Goal: Information Seeking & Learning: Find specific fact

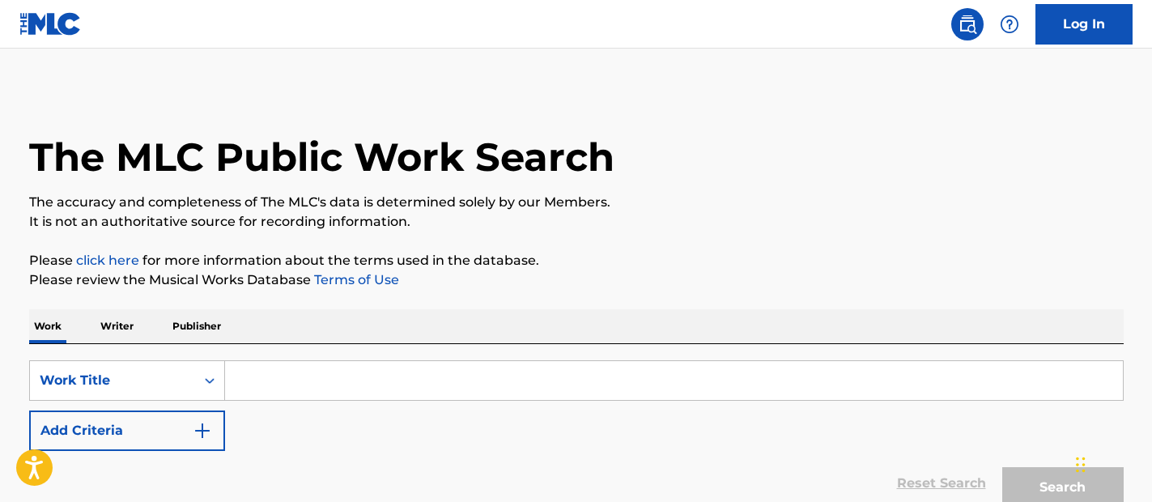
scroll to position [151, 0]
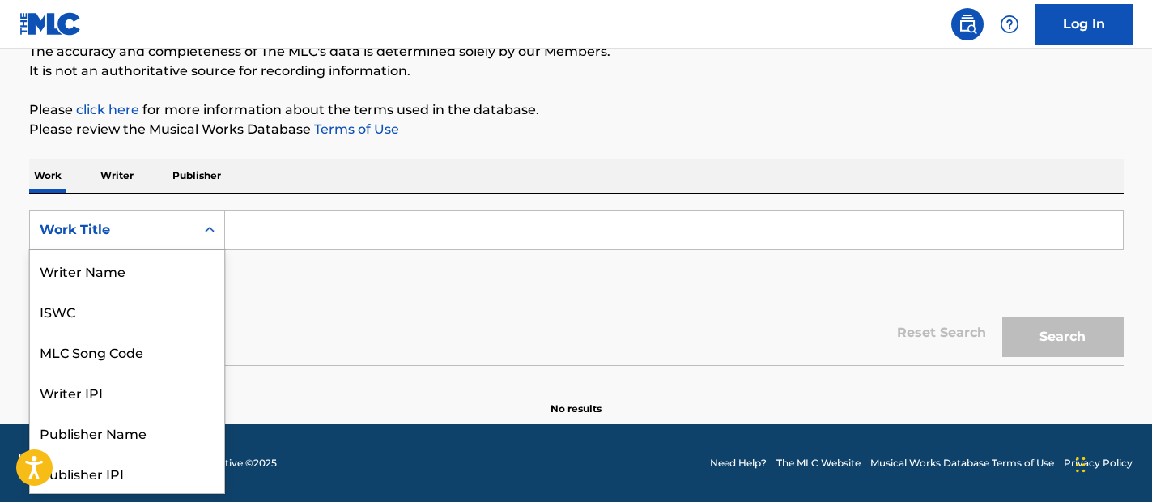
click at [170, 225] on div "Work Title" at bounding box center [113, 229] width 146 height 19
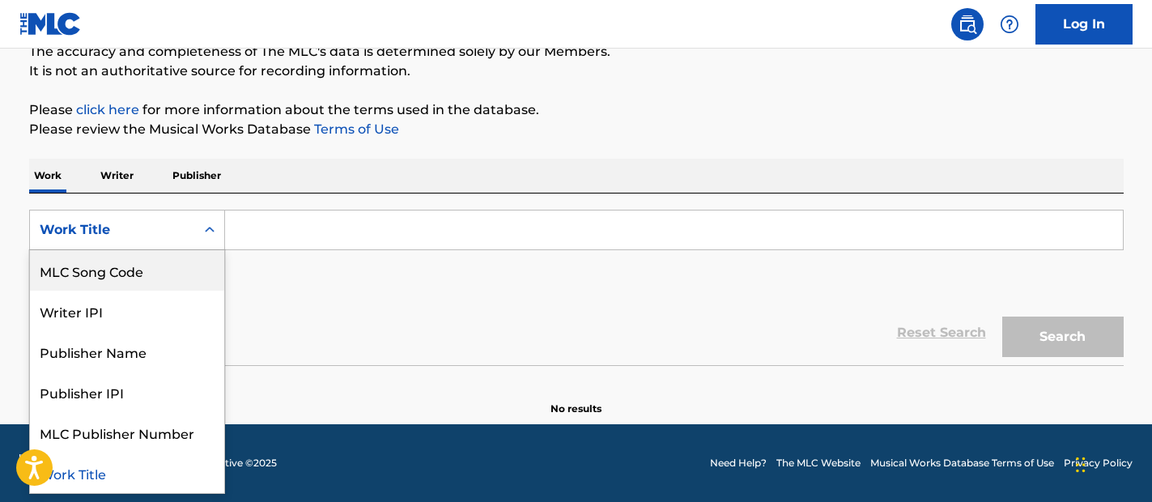
click at [187, 272] on div "MLC Song Code" at bounding box center [127, 270] width 194 height 40
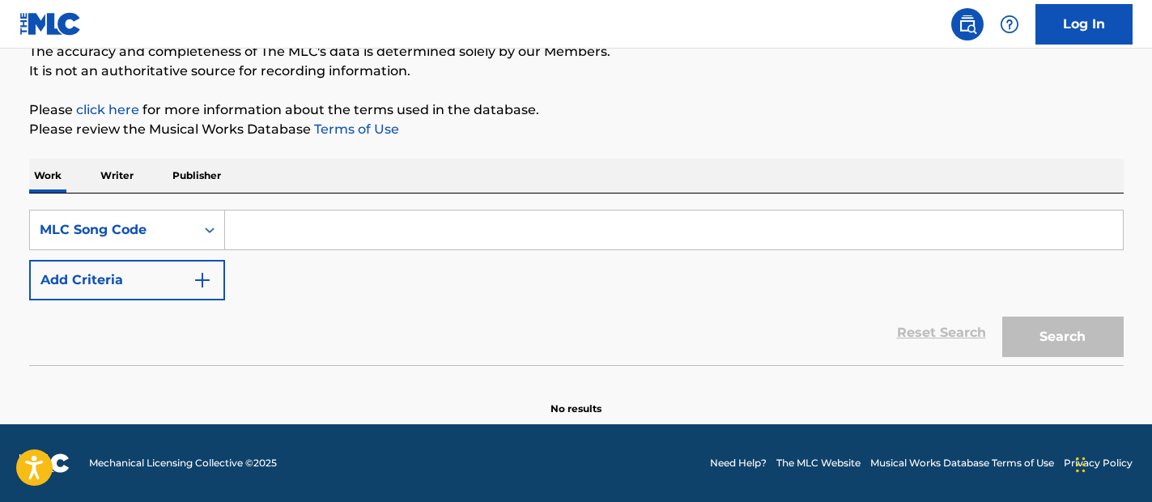
click at [386, 234] on input "Search Form" at bounding box center [674, 229] width 898 height 39
paste input "R6047R"
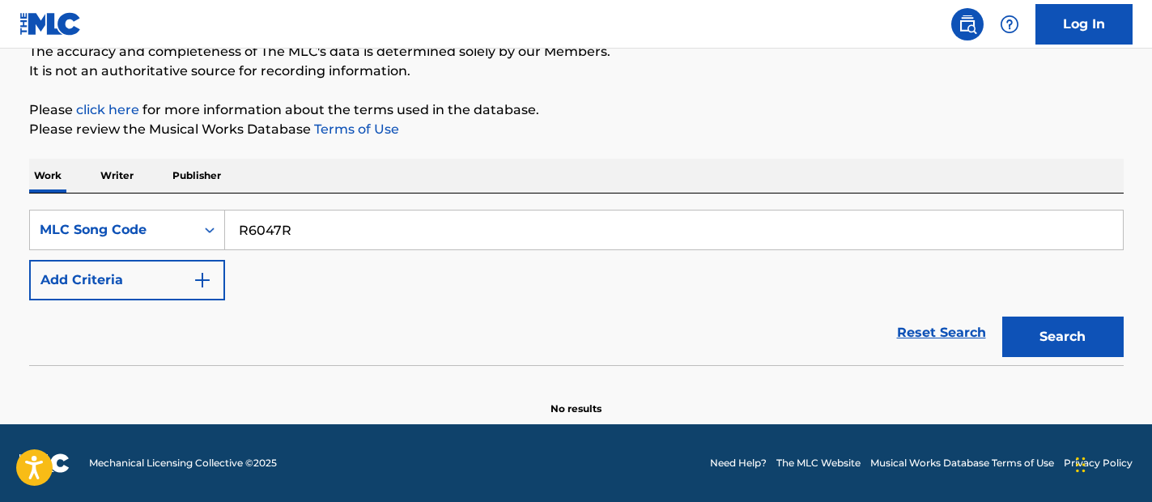
type input "R6047R"
click at [1037, 329] on button "Search" at bounding box center [1062, 336] width 121 height 40
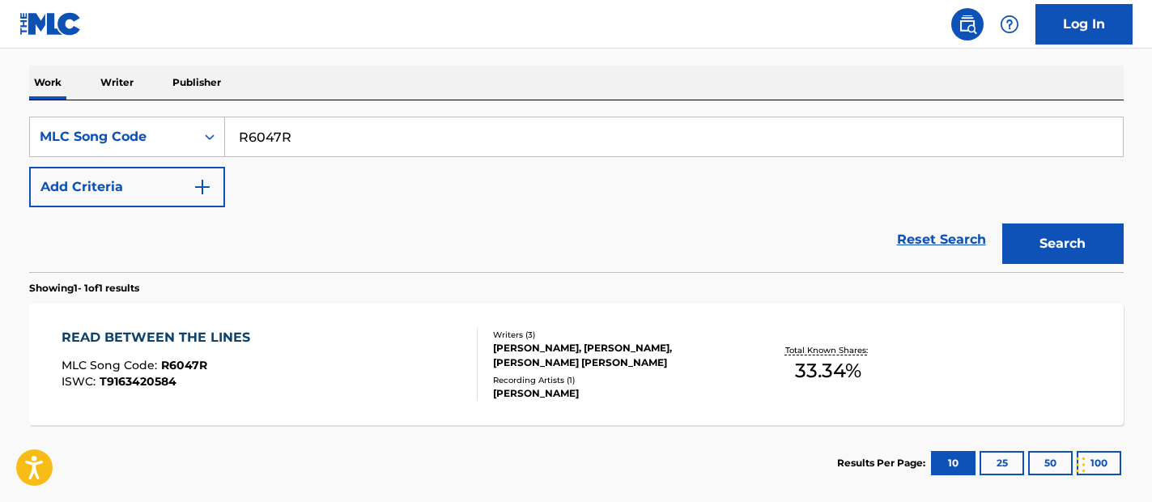
scroll to position [302, 0]
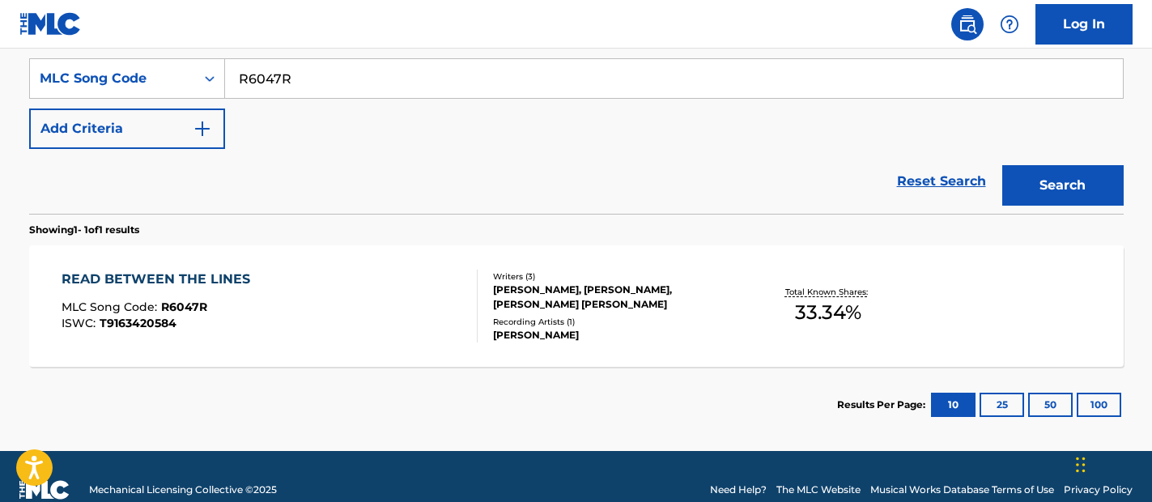
click at [524, 329] on div "[PERSON_NAME]" at bounding box center [615, 335] width 244 height 15
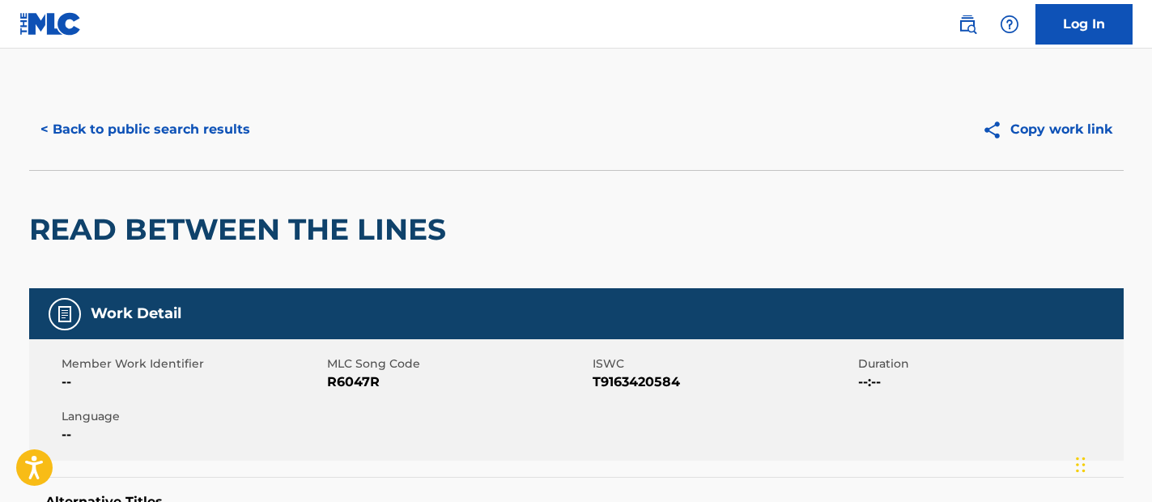
click at [144, 134] on button "< Back to public search results" at bounding box center [145, 129] width 232 height 40
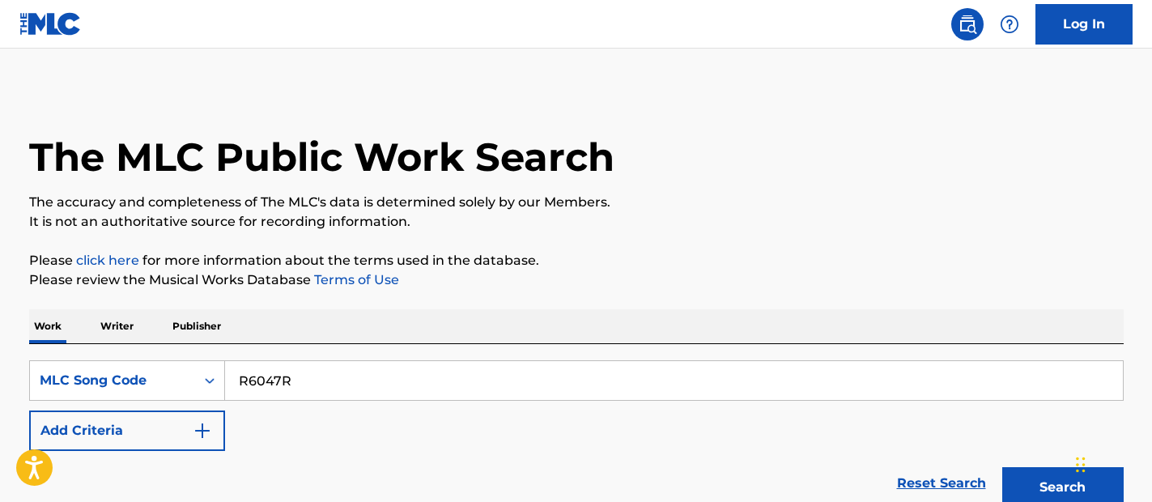
scroll to position [287, 0]
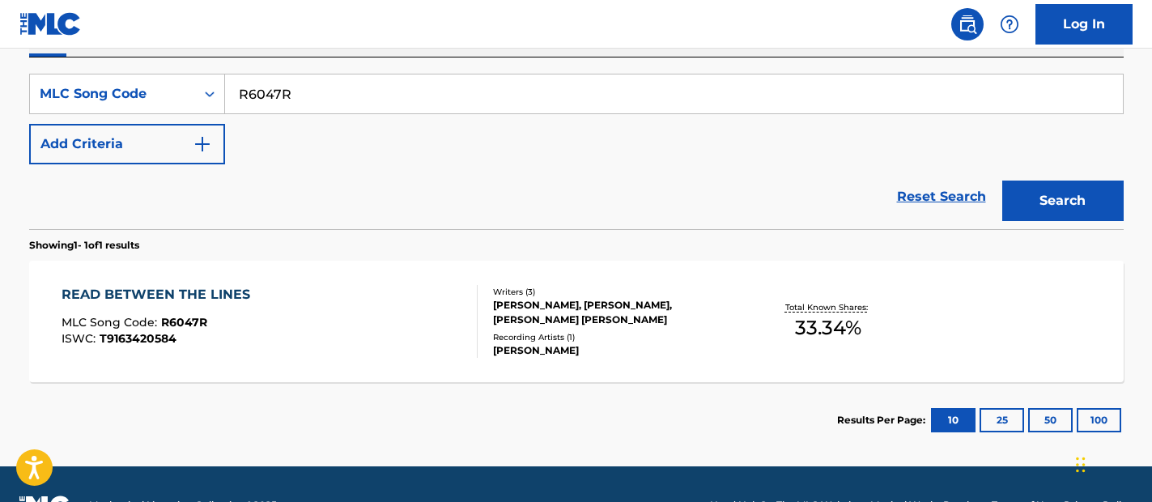
click at [625, 91] on input "R6047R" at bounding box center [674, 93] width 898 height 39
paste input "304Z"
type input "R6304Z"
click at [1071, 208] on button "Search" at bounding box center [1062, 201] width 121 height 40
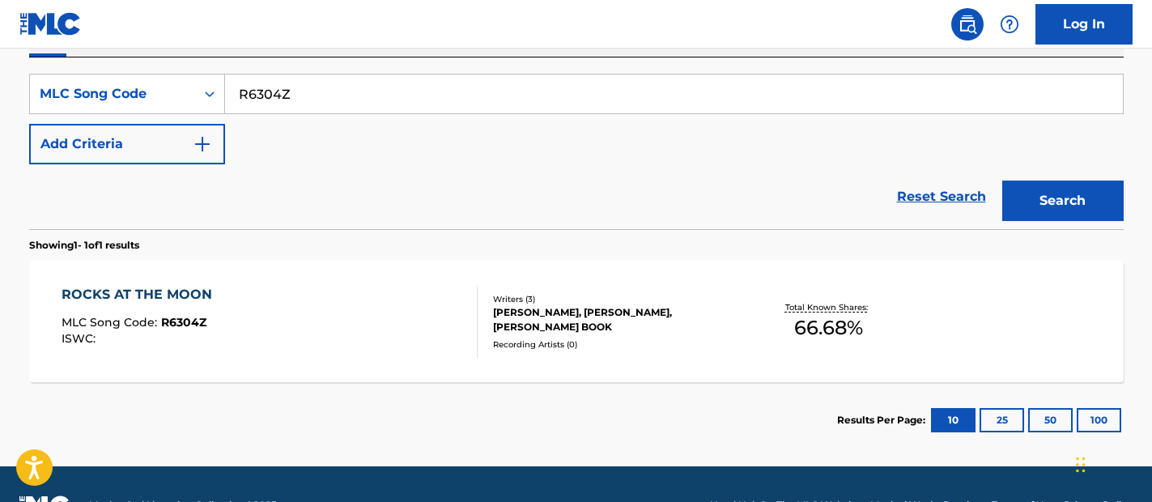
click at [376, 343] on div "ROCKS AT THE MOON MLC Song Code : R6304Z ISWC :" at bounding box center [270, 321] width 416 height 73
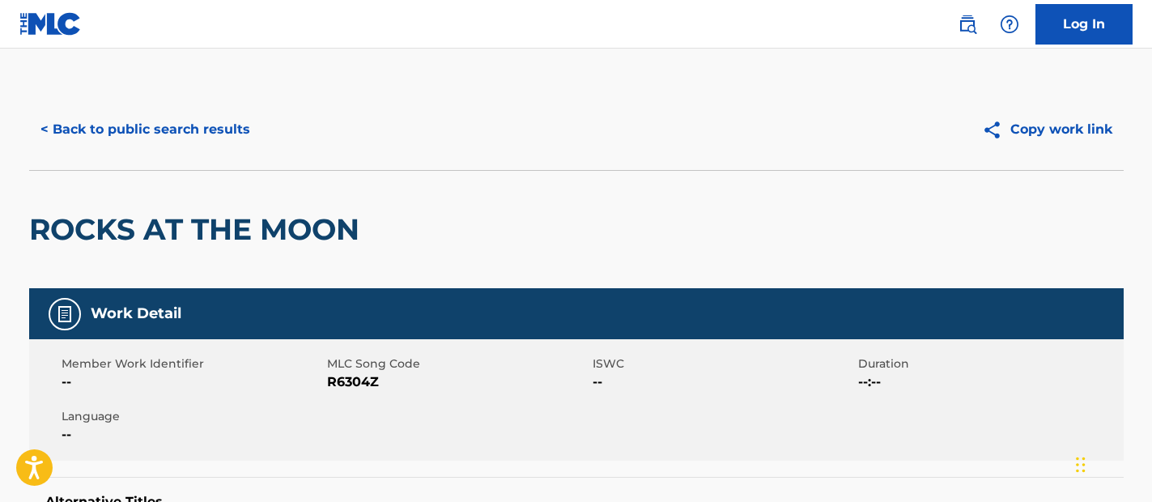
click at [163, 131] on button "< Back to public search results" at bounding box center [145, 129] width 232 height 40
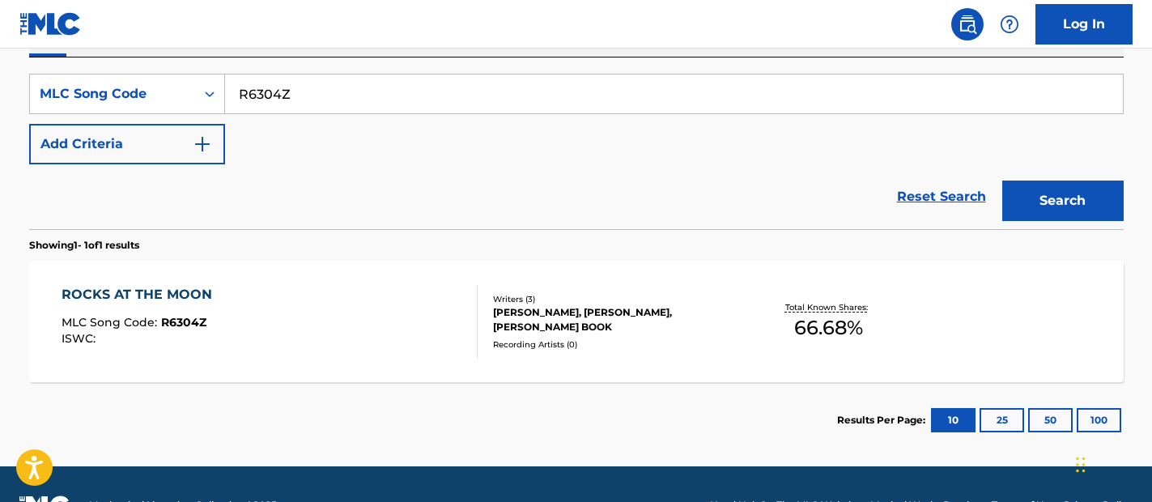
click at [517, 86] on input "R6304Z" at bounding box center [674, 93] width 898 height 39
paste input "P9304D"
type input "P9304D"
click at [1059, 202] on button "Search" at bounding box center [1062, 201] width 121 height 40
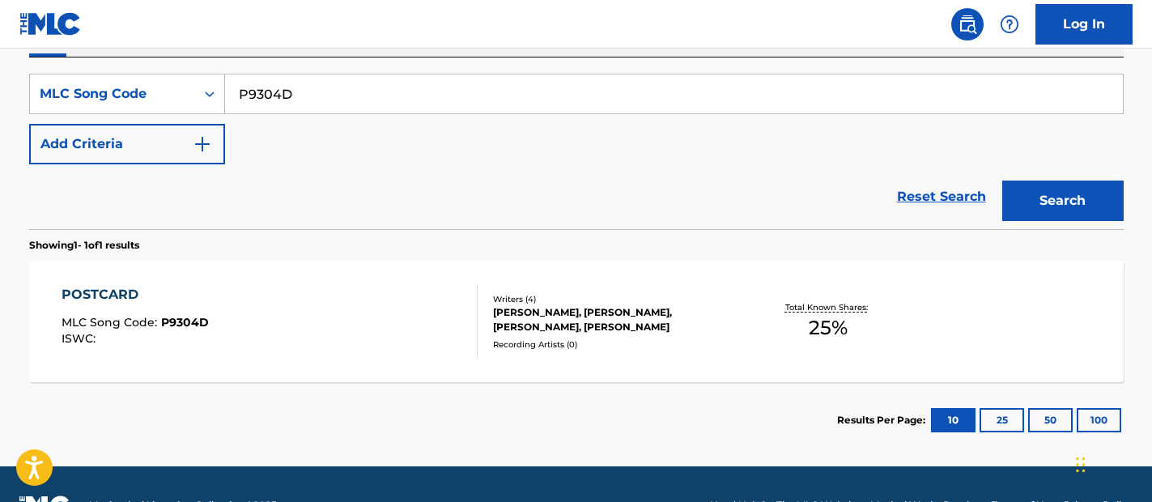
scroll to position [329, 0]
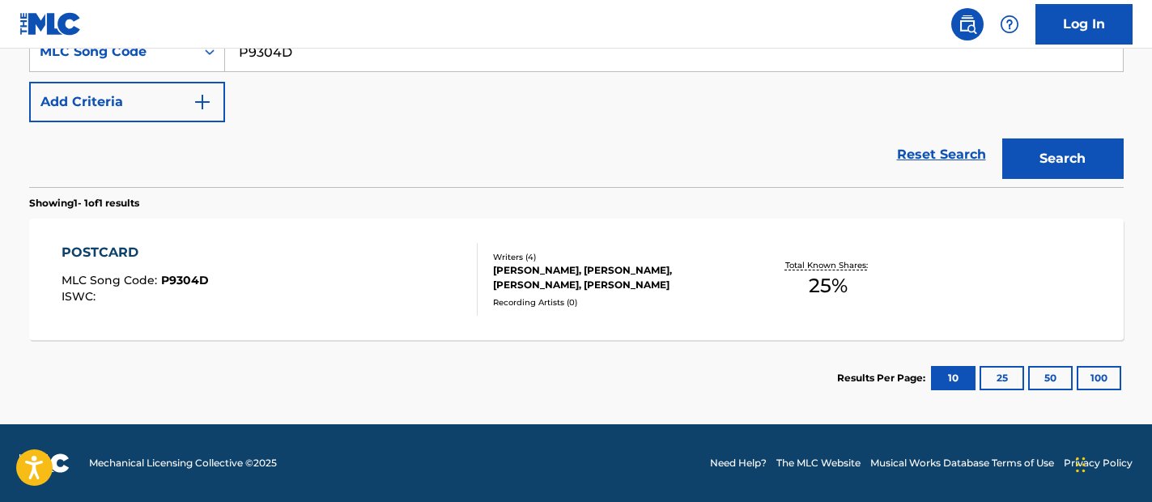
click at [384, 280] on div "POSTCARD MLC Song Code : P9304D ISWC :" at bounding box center [270, 279] width 416 height 73
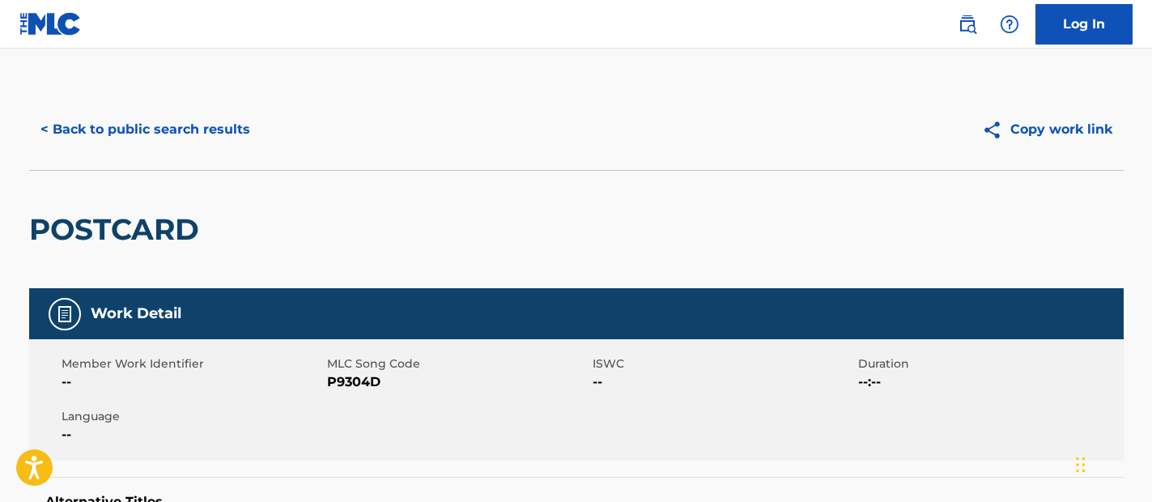
click at [122, 130] on button "< Back to public search results" at bounding box center [145, 129] width 232 height 40
